Goal: Task Accomplishment & Management: Use online tool/utility

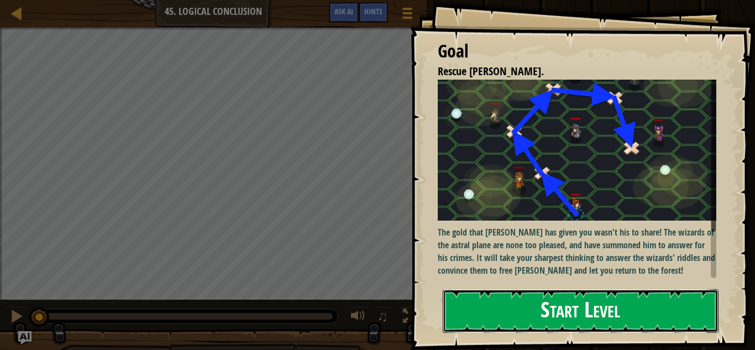
click at [522, 300] on button "Start Level" at bounding box center [581, 311] width 276 height 44
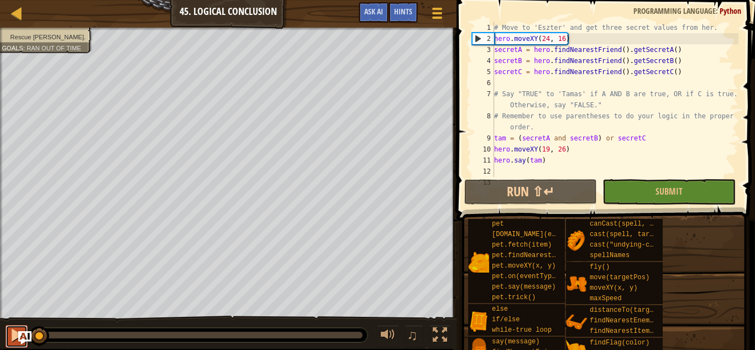
click at [6, 335] on button at bounding box center [17, 336] width 22 height 23
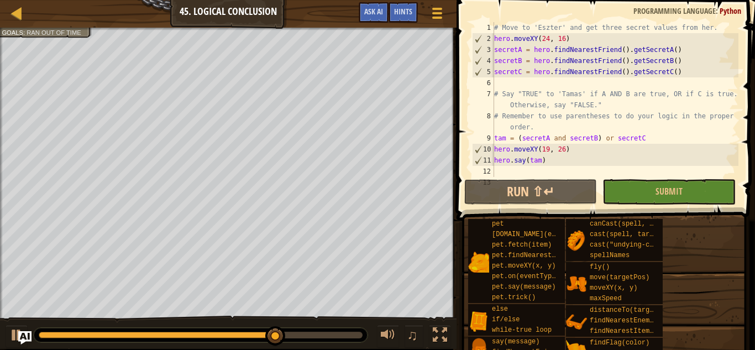
click at [41, 336] on div at bounding box center [157, 334] width 237 height 7
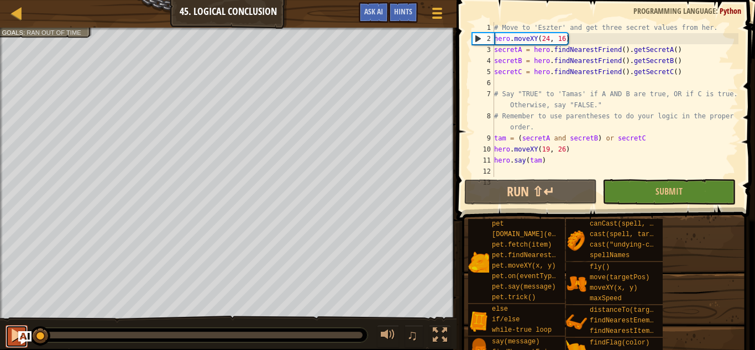
click at [8, 334] on button at bounding box center [17, 336] width 22 height 23
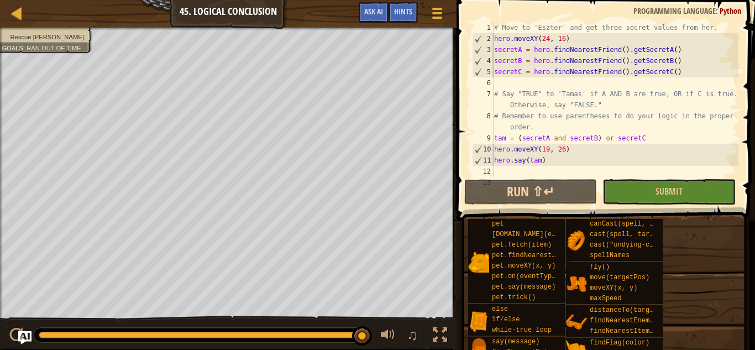
click at [665, 65] on div "# Move to 'Eszter' and get three secret values from her. hero . moveXY ( 24 , 1…" at bounding box center [615, 116] width 246 height 188
type textarea "secretB = hero.findNearestFriend().getSecretB()"
click at [665, 65] on div "# Move to 'Eszter' and get three secret values from her. hero . moveXY ( 24 , 1…" at bounding box center [615, 116] width 246 height 188
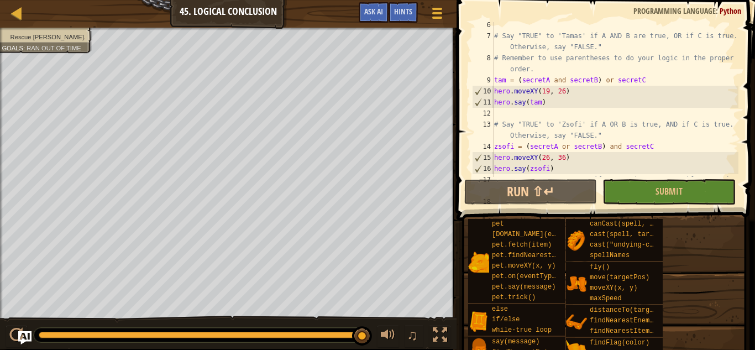
scroll to position [58, 0]
